Goal: Task Accomplishment & Management: Manage account settings

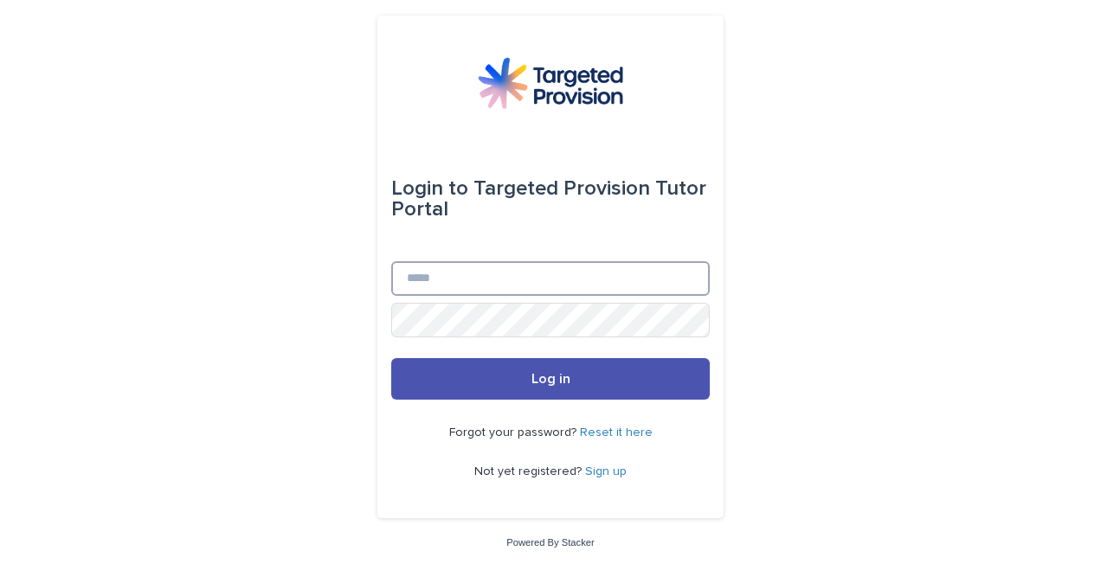
click at [547, 273] on input "Email" at bounding box center [550, 278] width 319 height 35
type input "**********"
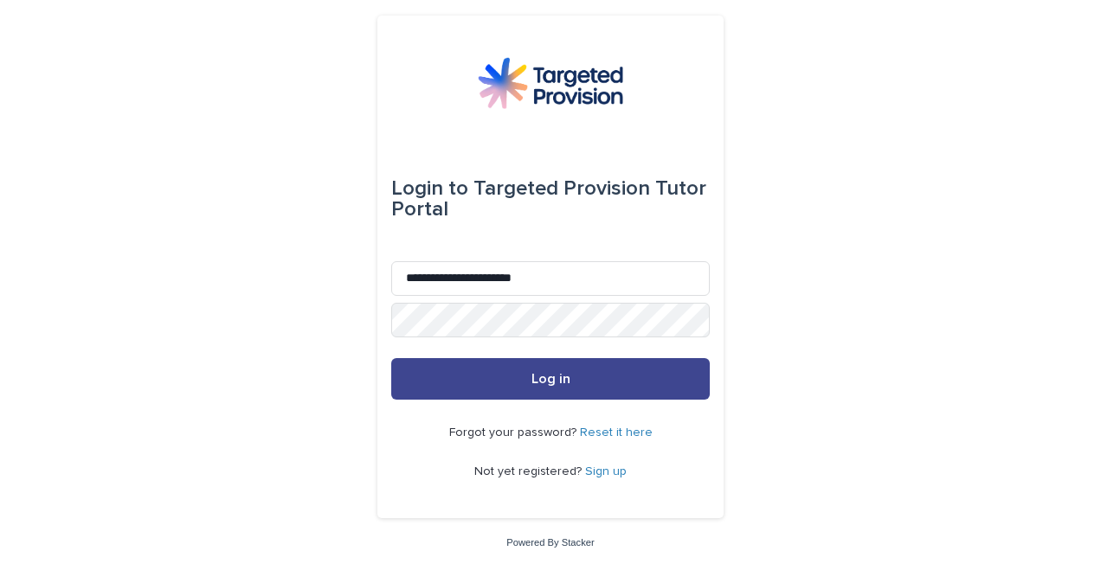
click at [542, 379] on span "Log in" at bounding box center [550, 379] width 39 height 14
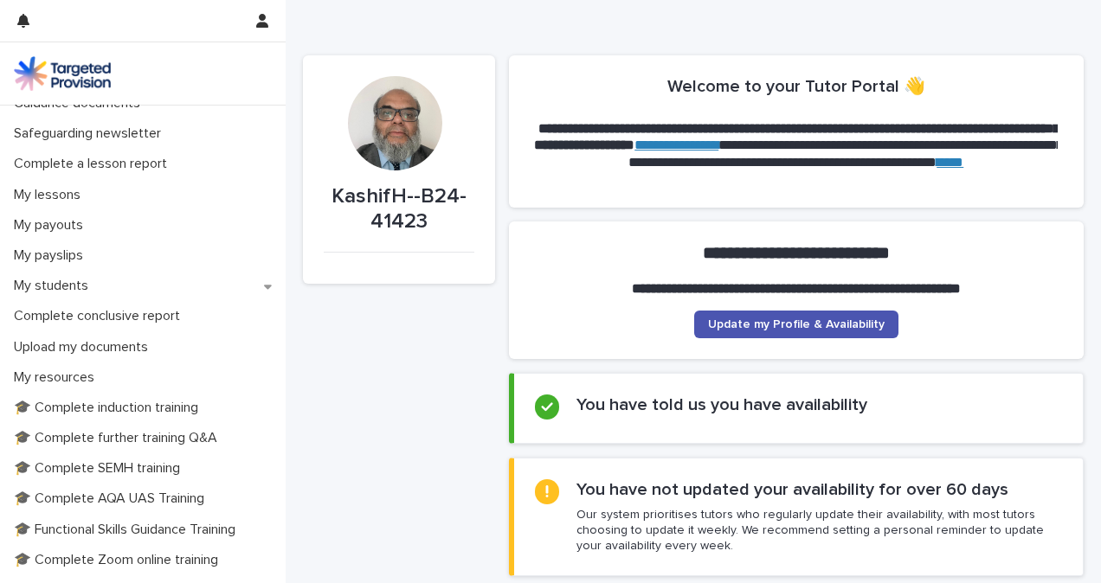
scroll to position [221, 0]
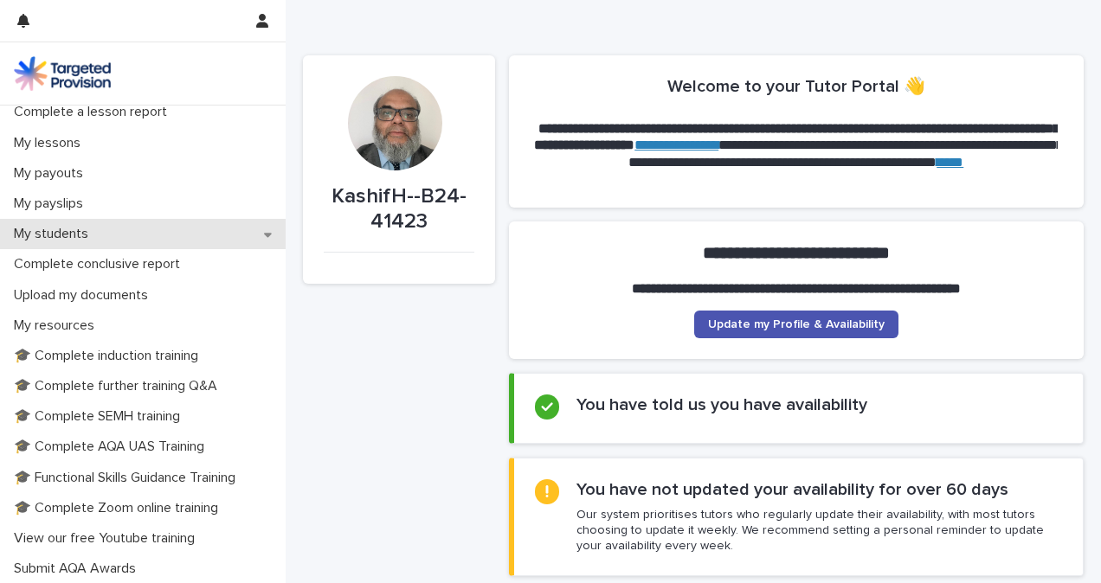
click at [264, 228] on icon at bounding box center [268, 234] width 8 height 12
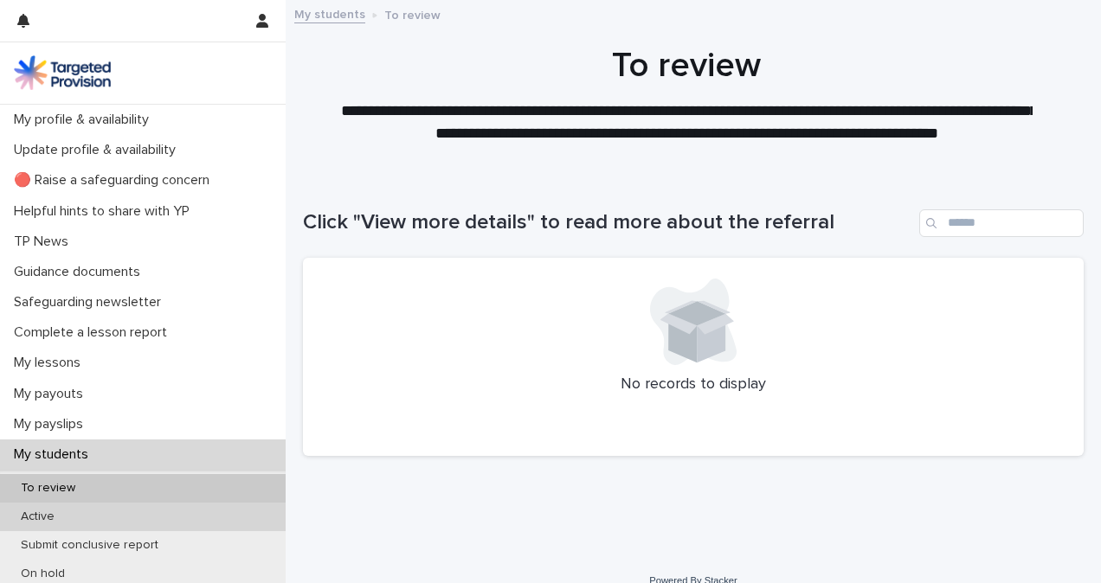
click at [41, 513] on p "Active" at bounding box center [37, 517] width 61 height 15
